Goal: Task Accomplishment & Management: Use online tool/utility

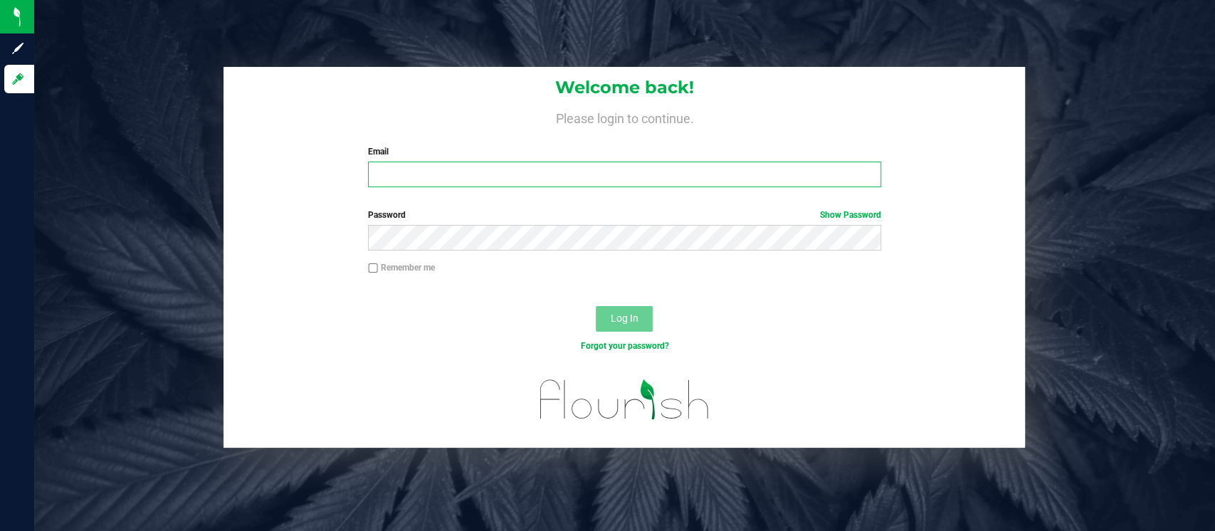
click at [429, 178] on input "Email" at bounding box center [624, 175] width 513 height 26
type input "[EMAIL_ADDRESS][DOMAIN_NAME]"
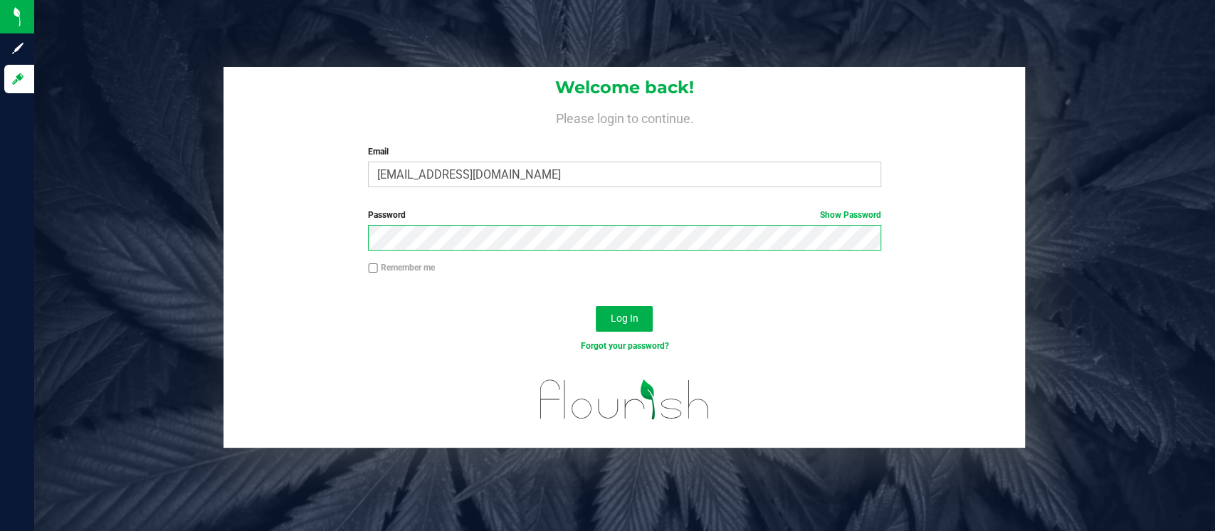
click at [596, 306] on button "Log In" at bounding box center [624, 319] width 57 height 26
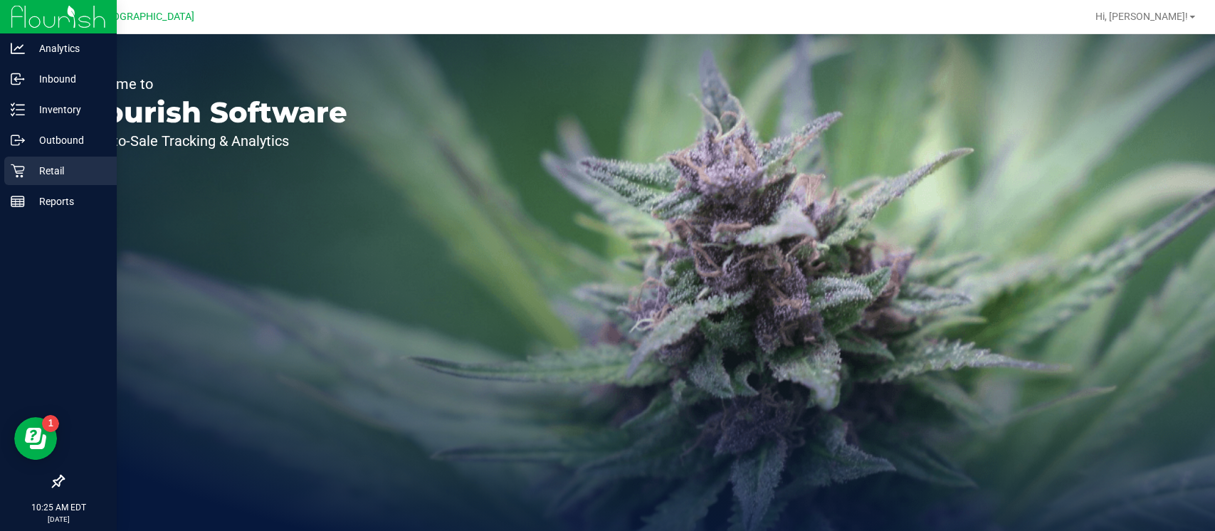
click at [19, 162] on div "Retail" at bounding box center [60, 171] width 112 height 28
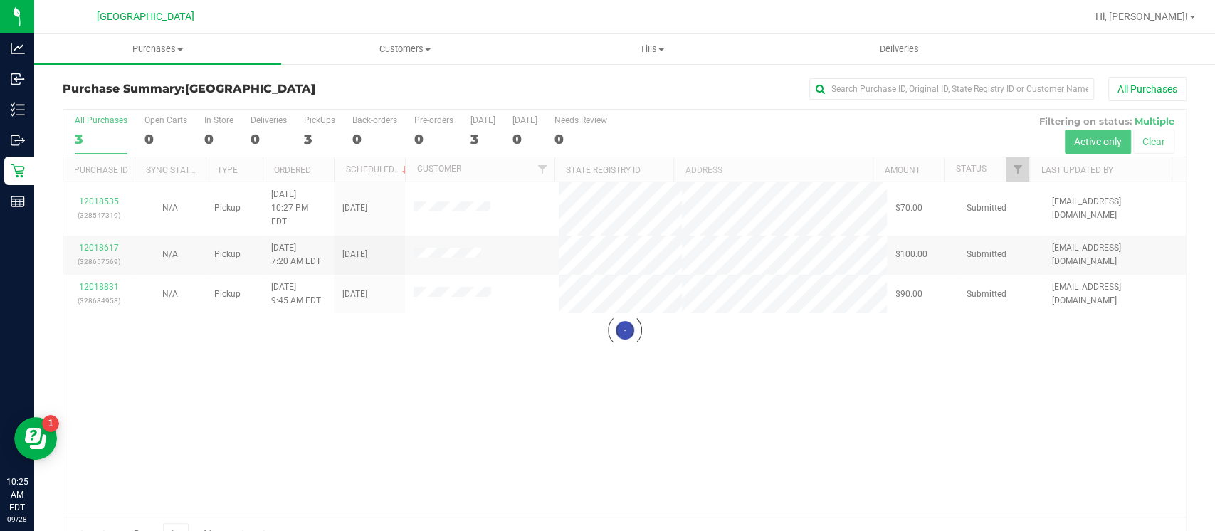
click at [556, 205] on div at bounding box center [624, 330] width 1123 height 441
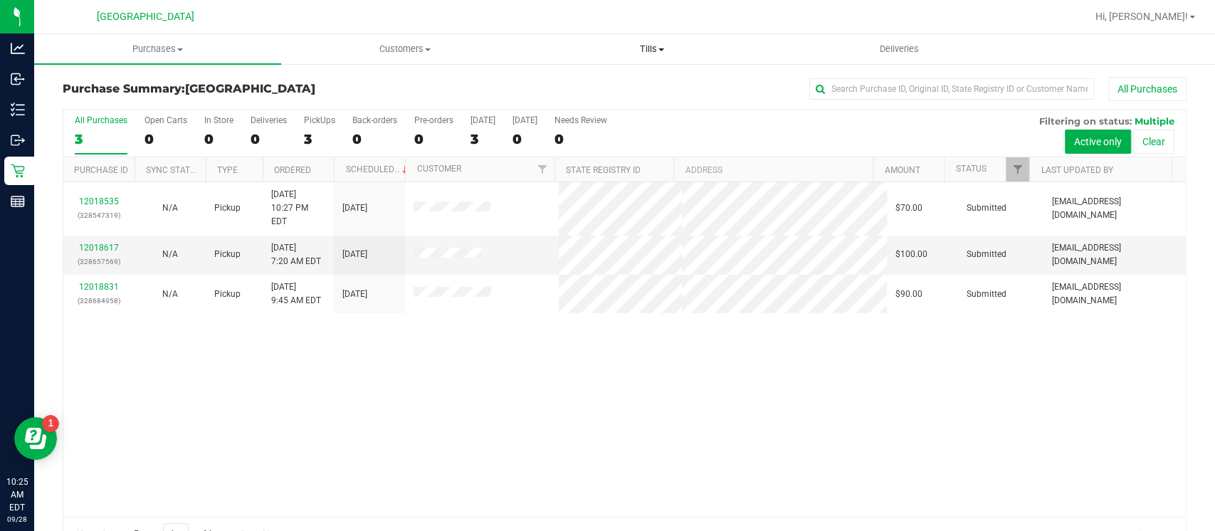
click at [656, 48] on span "Tills" at bounding box center [652, 49] width 246 height 13
click at [585, 82] on span "Manage tills" at bounding box center [576, 86] width 96 height 12
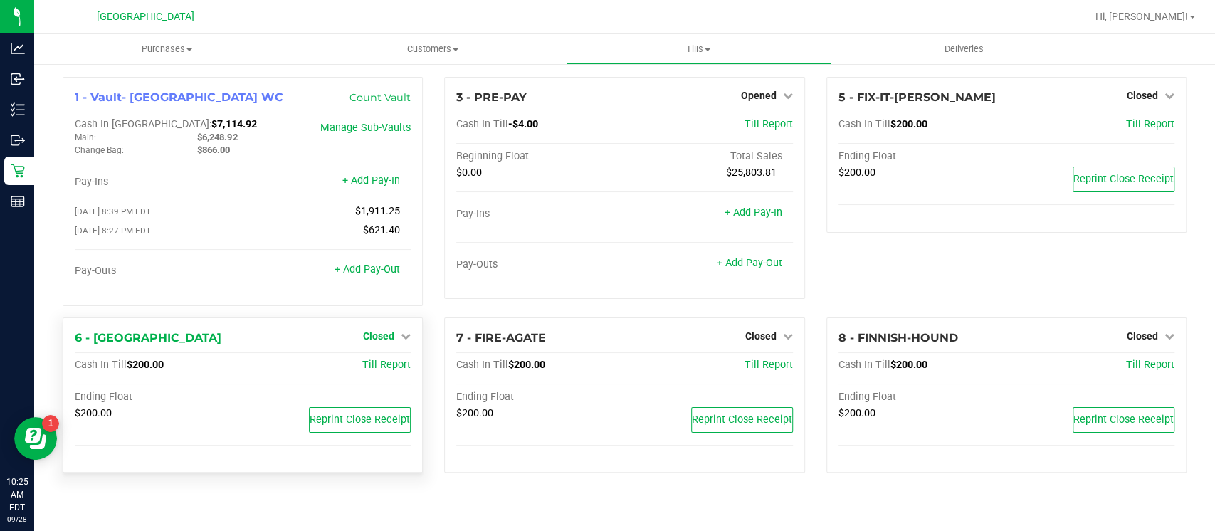
click at [392, 335] on span "Closed" at bounding box center [378, 335] width 31 height 11
click at [393, 365] on link "Open Till" at bounding box center [379, 365] width 38 height 11
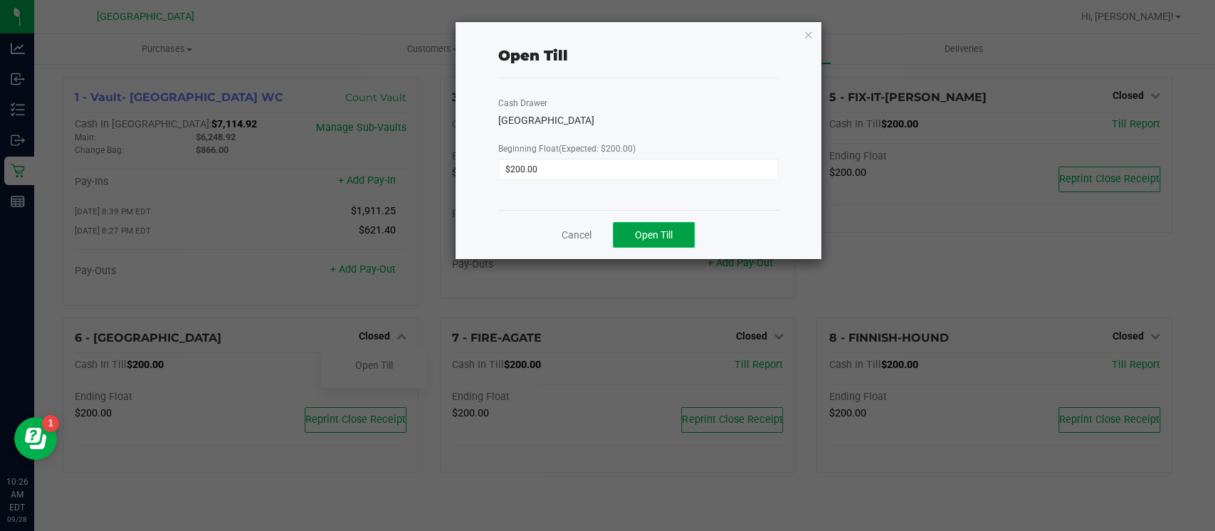
click at [661, 236] on span "Open Till" at bounding box center [654, 234] width 38 height 11
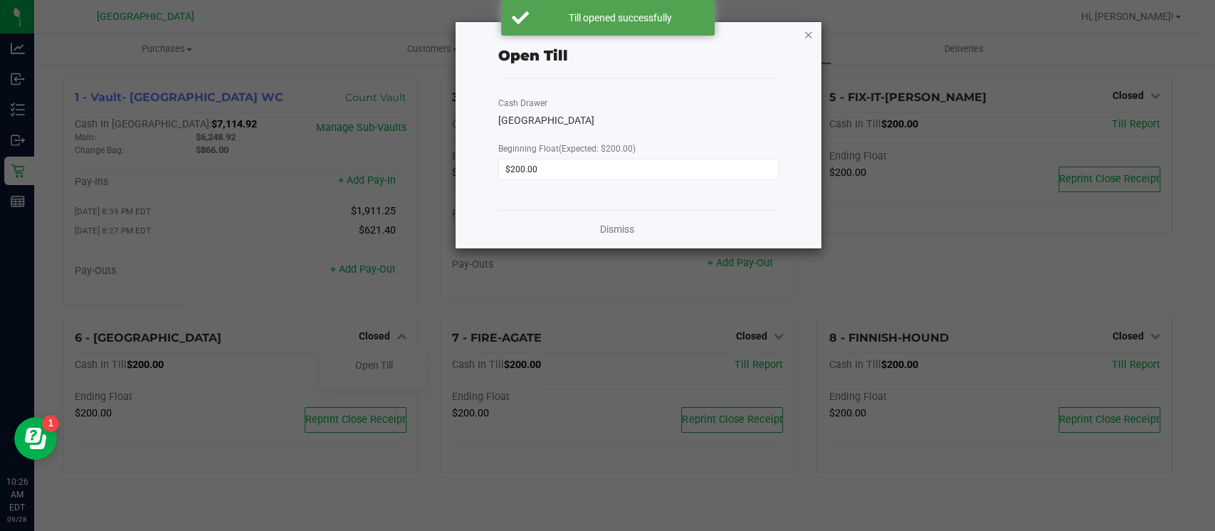
click at [808, 36] on icon "button" at bounding box center [809, 34] width 10 height 17
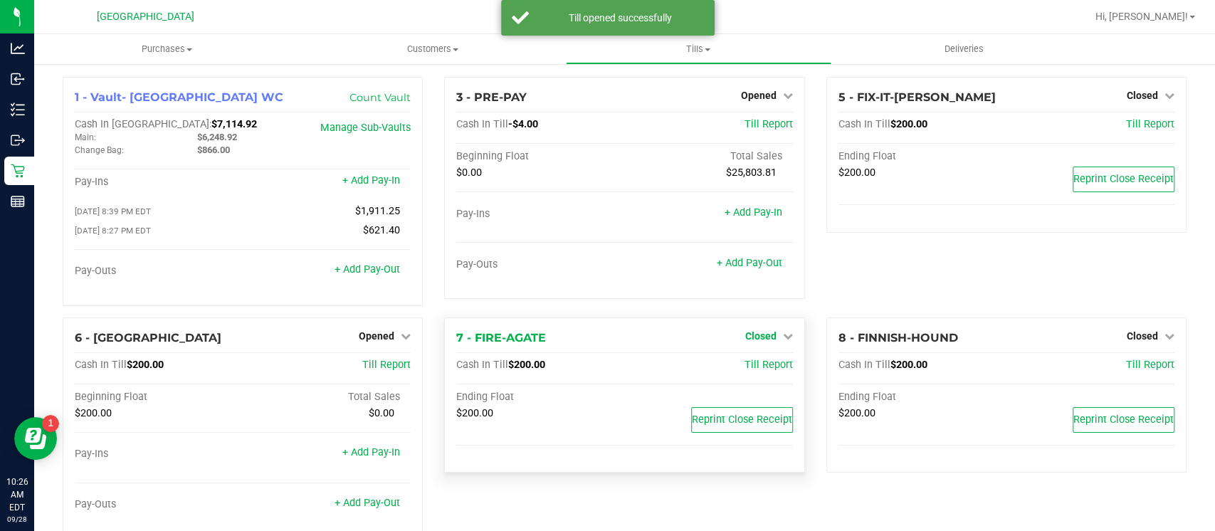
click at [767, 338] on link "Closed" at bounding box center [769, 335] width 48 height 11
click at [743, 361] on link "Open Till" at bounding box center [761, 365] width 38 height 11
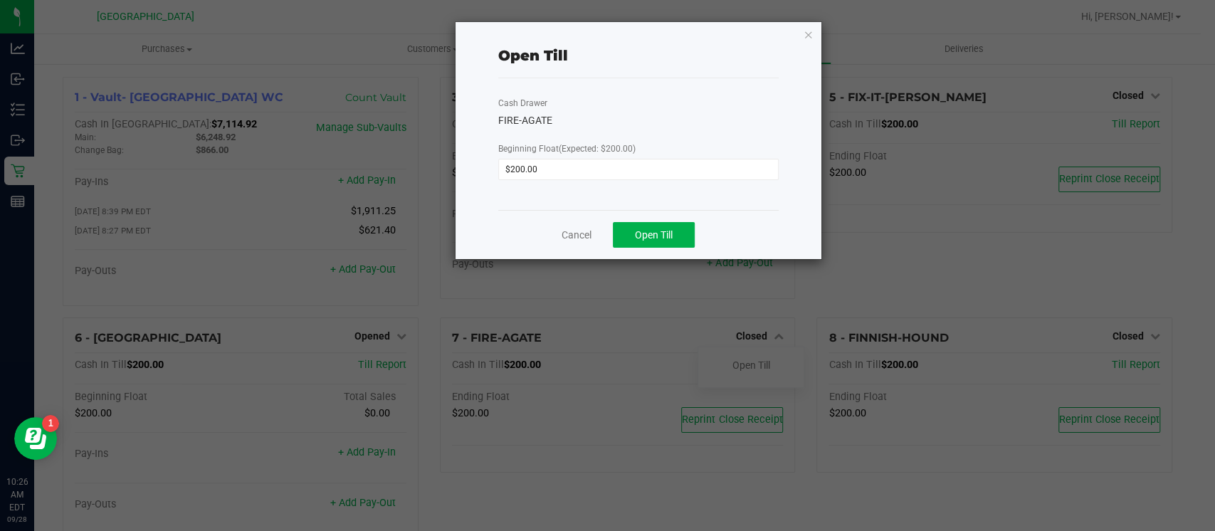
click at [696, 232] on div "Cancel Open Till" at bounding box center [638, 234] width 281 height 49
click at [661, 234] on span "Open Till" at bounding box center [654, 234] width 38 height 11
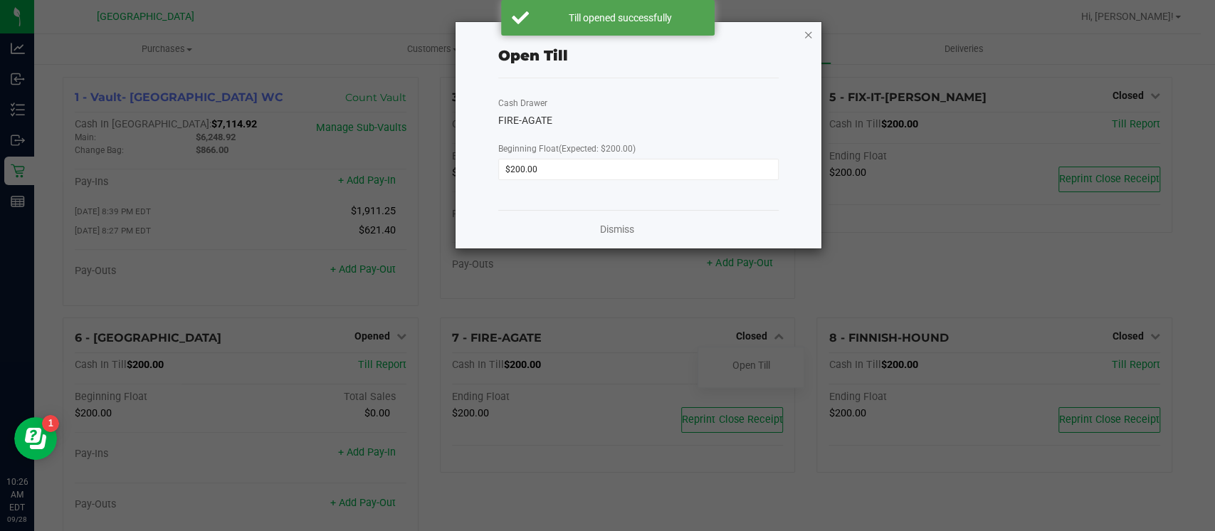
click at [807, 34] on icon "button" at bounding box center [809, 34] width 10 height 17
